Goal: Task Accomplishment & Management: Manage account settings

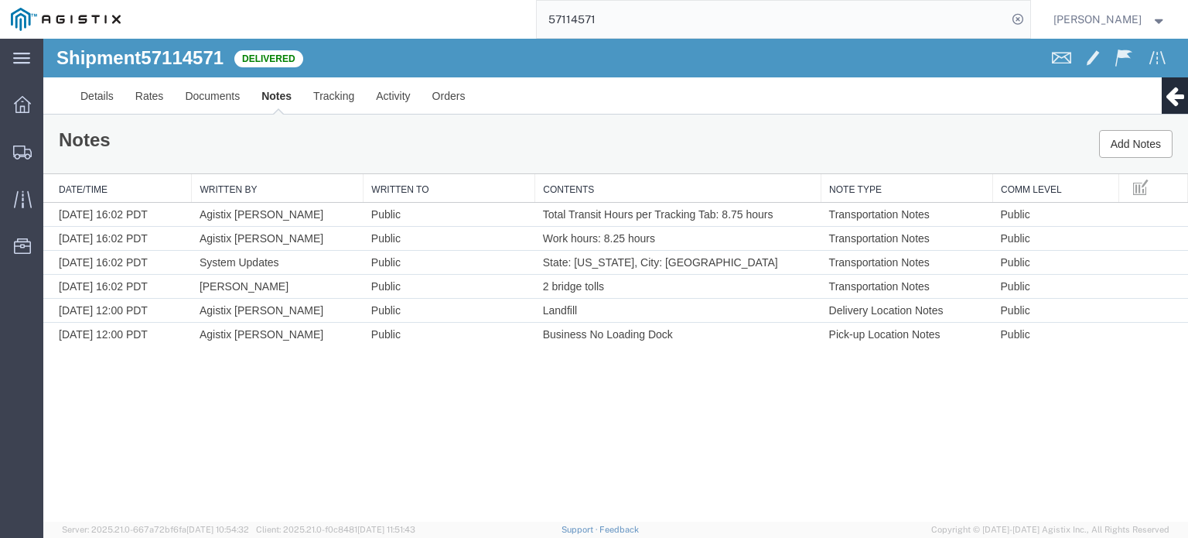
scroll to position [114, 0]
click at [633, 27] on input "57114571" at bounding box center [772, 19] width 470 height 37
type input "57114565"
click at [1013, 17] on icon at bounding box center [1018, 20] width 22 height 22
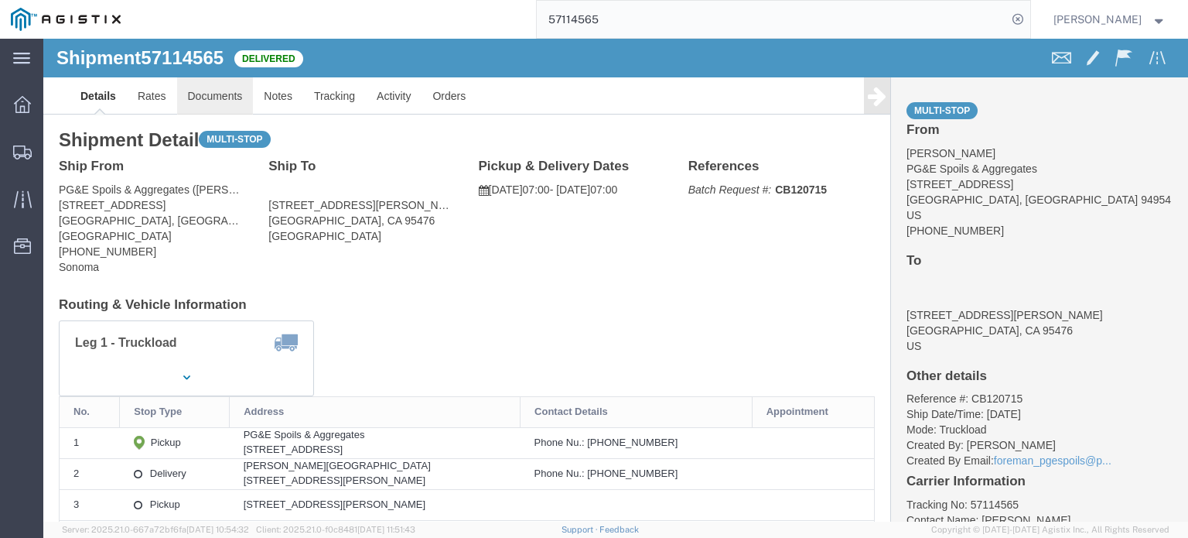
click link "Documents"
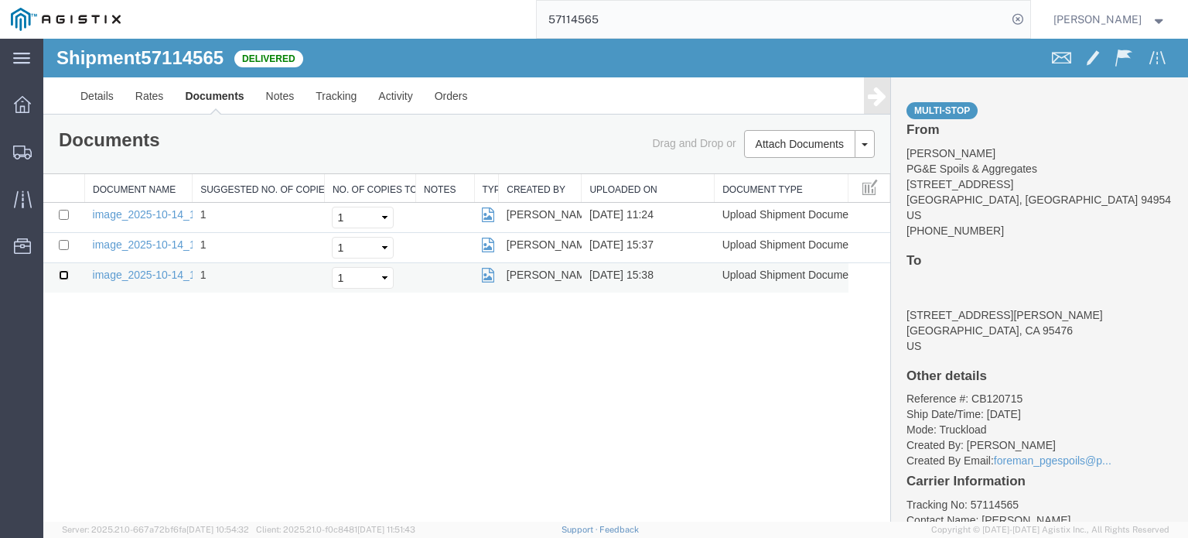
click at [61, 275] on input "checkbox" at bounding box center [64, 275] width 10 height 10
checkbox input "true"
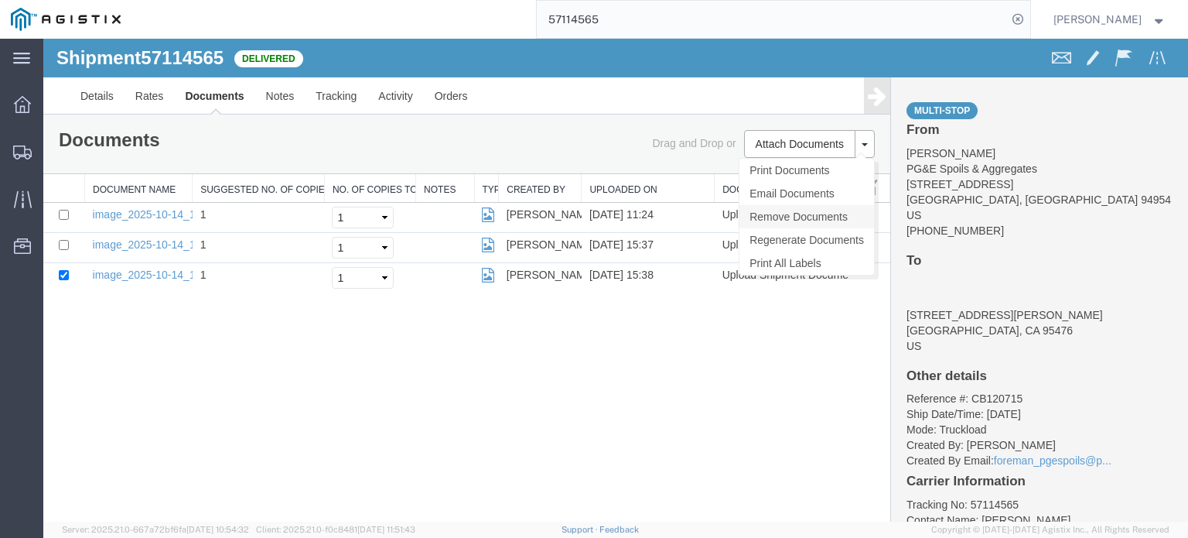
click at [799, 220] on link "Remove Documents" at bounding box center [806, 216] width 135 height 23
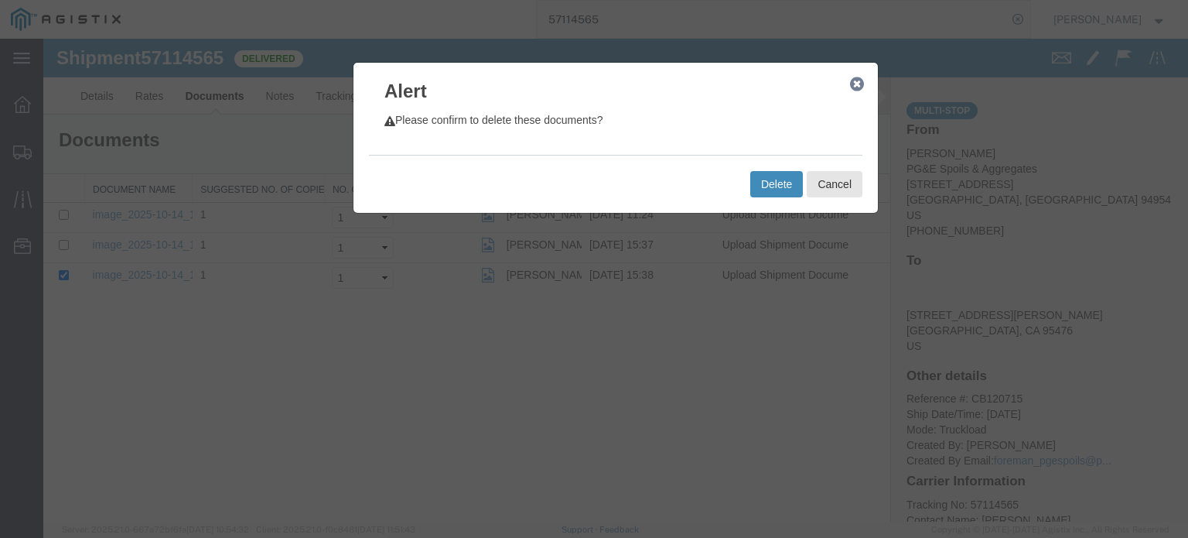
click at [780, 186] on button "Delete" at bounding box center [776, 184] width 53 height 26
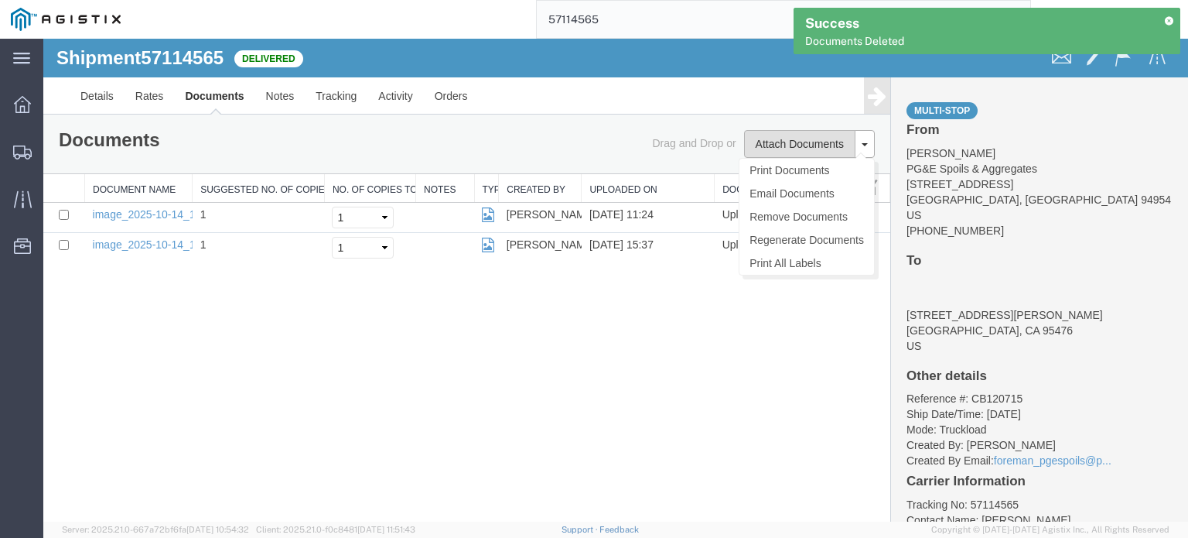
click at [791, 138] on button "Attach Documents" at bounding box center [799, 144] width 111 height 28
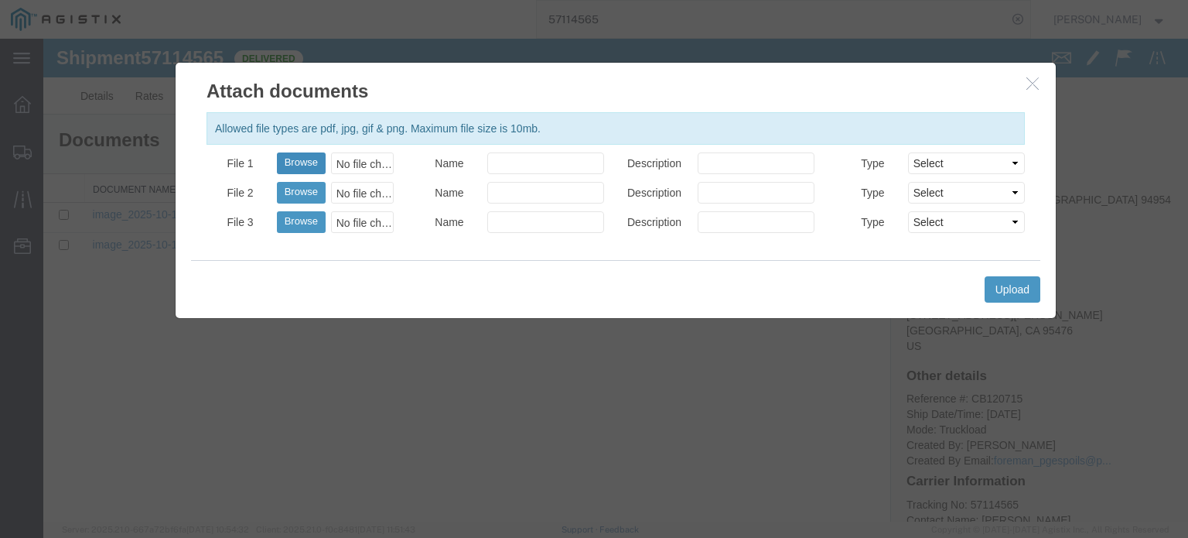
click at [291, 163] on button "Browse" at bounding box center [301, 163] width 49 height 22
type input "C:\fakepath\IMG_3047001.jpg"
click at [963, 164] on select "Select AWB Label Bill of Lading/Air Waybill Certificate of Origin (English) Cla…" at bounding box center [966, 163] width 117 height 22
click at [1011, 287] on button "Upload" at bounding box center [1013, 289] width 56 height 26
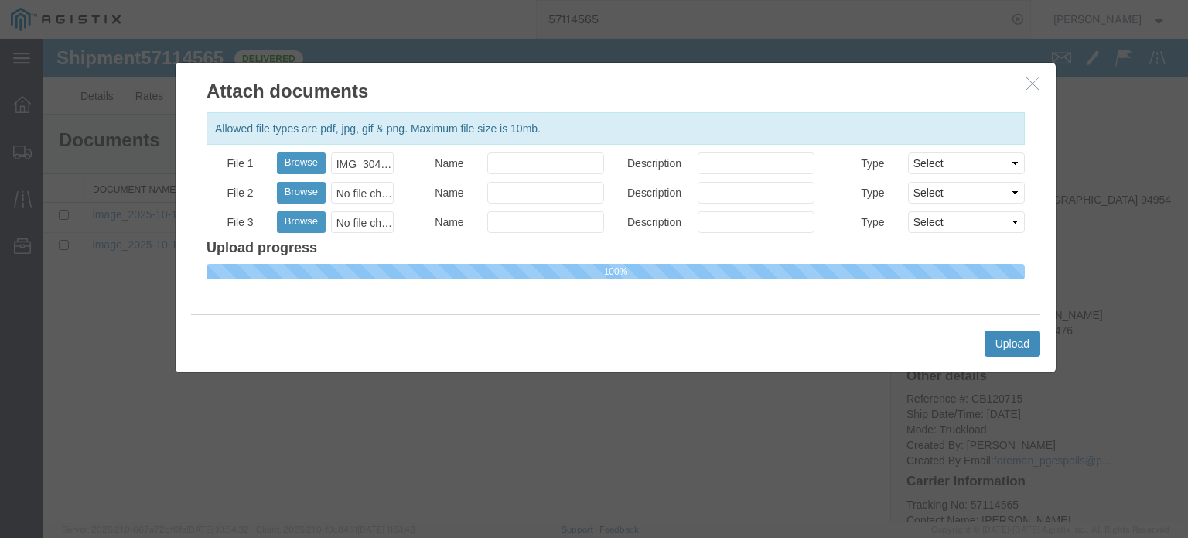
select select
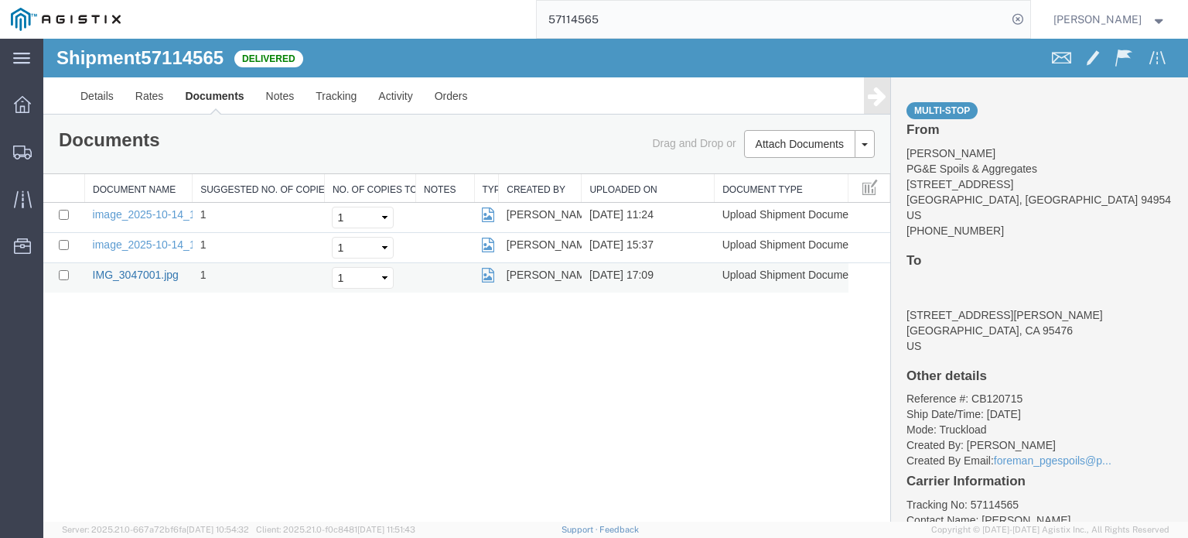
click at [158, 272] on link "IMG_3047001.jpg" at bounding box center [136, 274] width 86 height 12
